Goal: Transaction & Acquisition: Purchase product/service

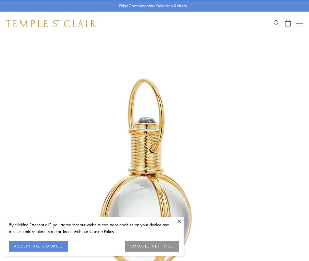
scroll to position [154, 0]
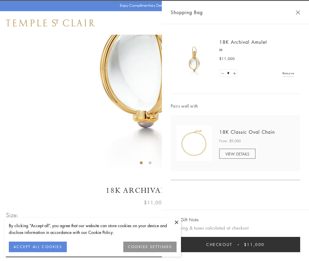
click at [235, 245] on button "Checkout $11,000" at bounding box center [236, 244] width 130 height 15
